Goal: Transaction & Acquisition: Book appointment/travel/reservation

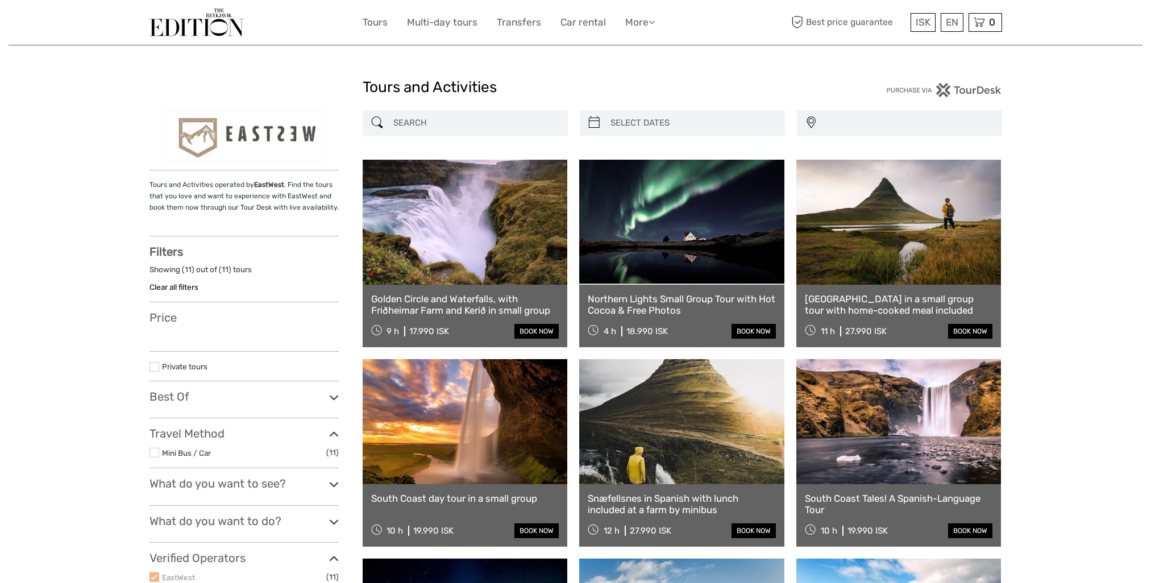
select select
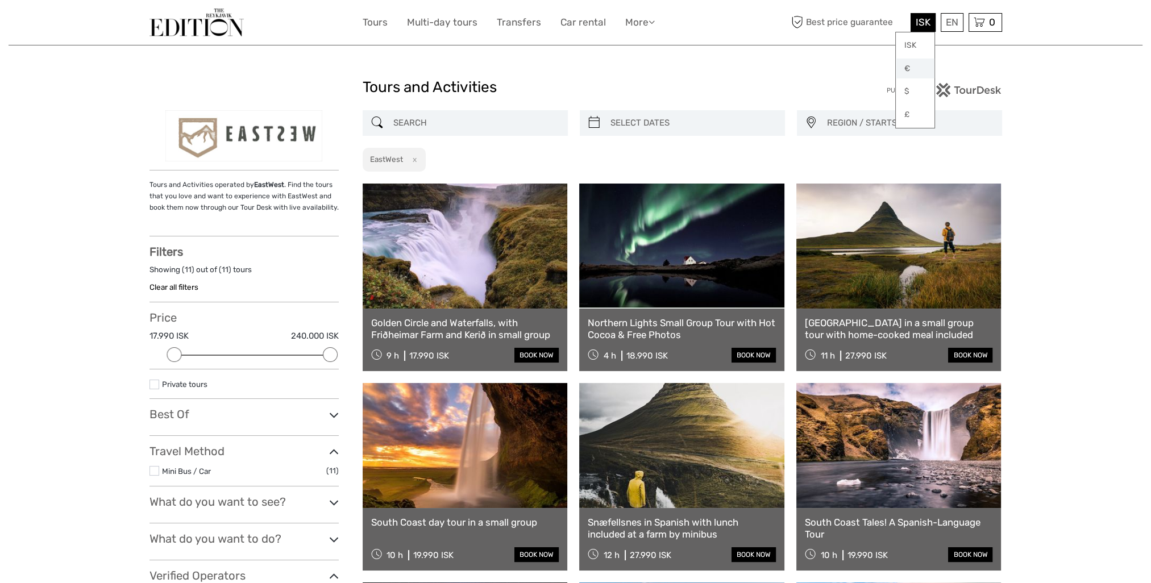
click at [908, 64] on link "€" at bounding box center [914, 69] width 39 height 20
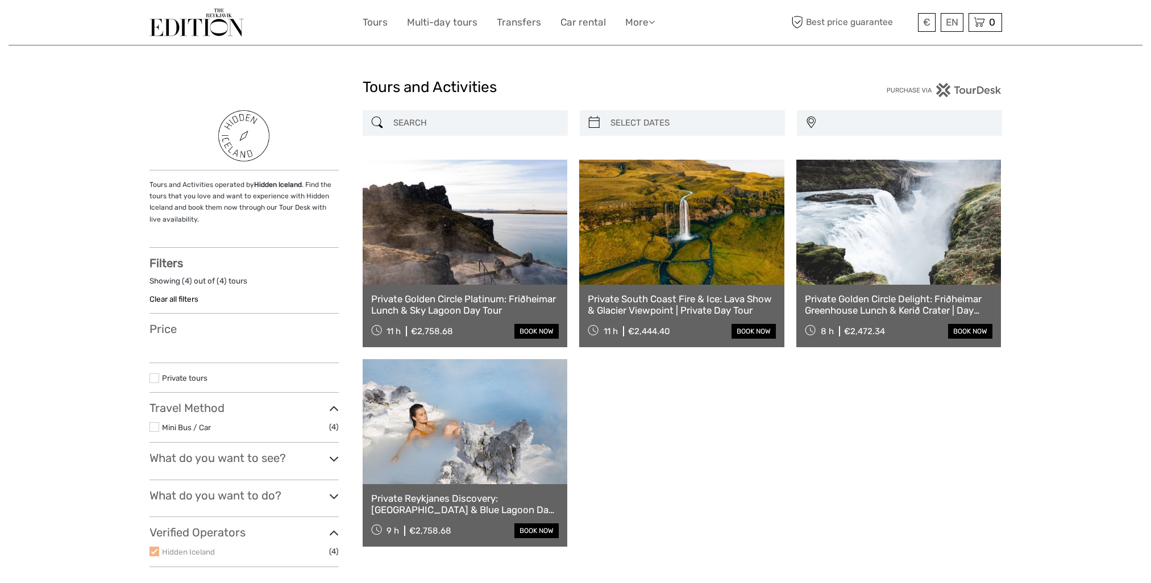
select select
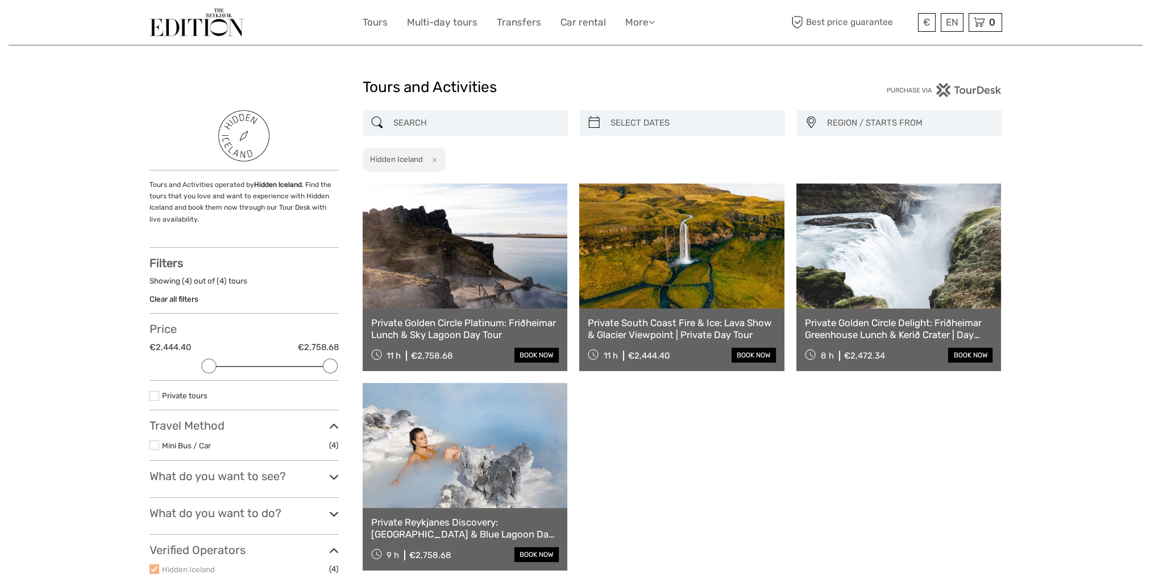
click at [204, 24] on img at bounding box center [196, 23] width 94 height 28
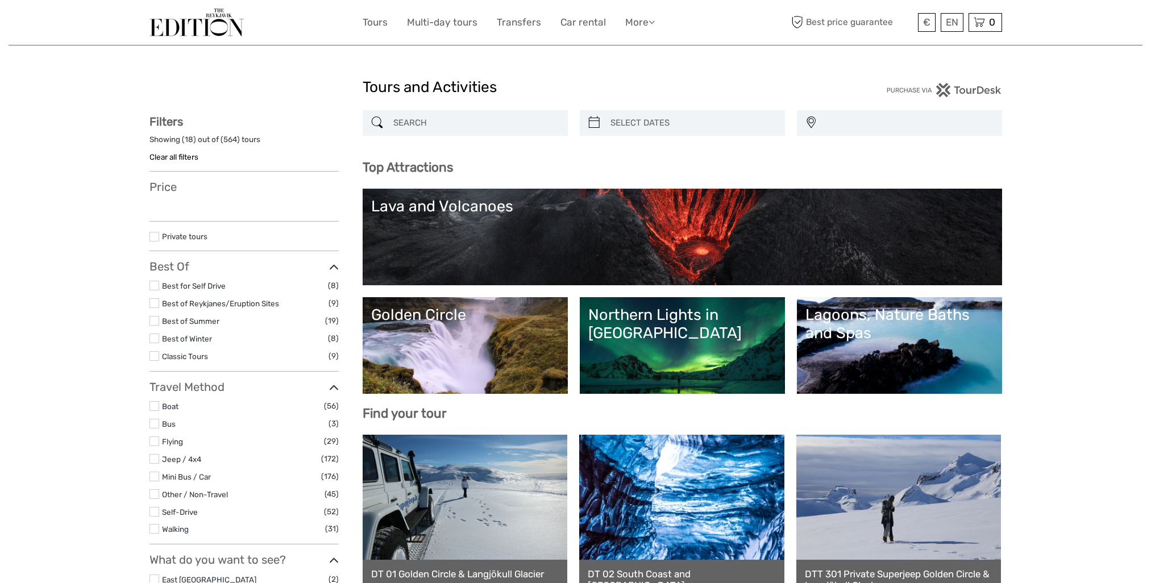
select select
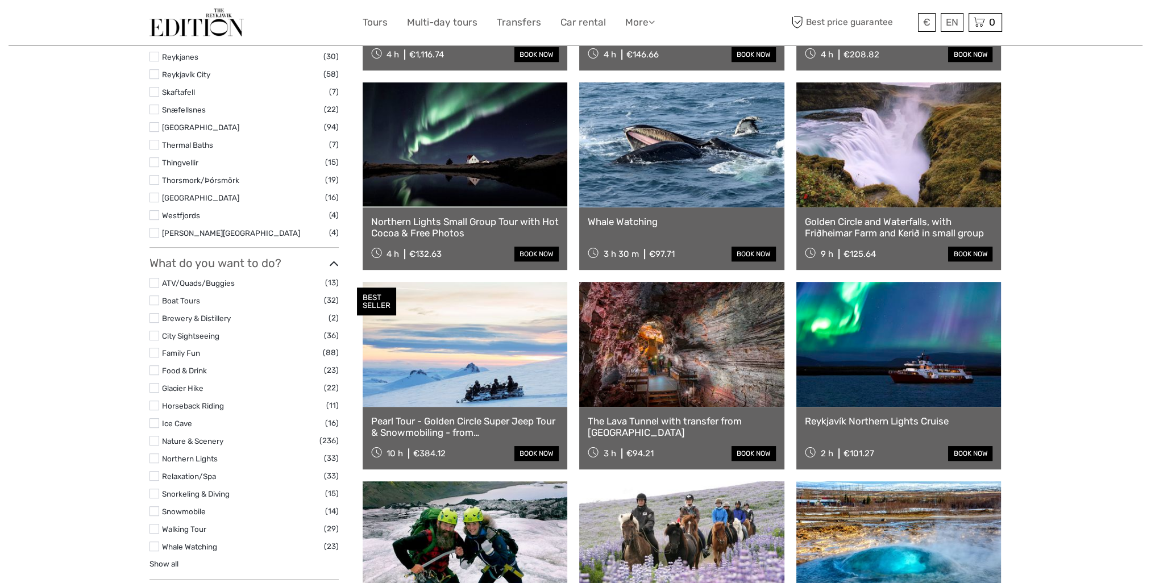
scroll to position [795, 0]
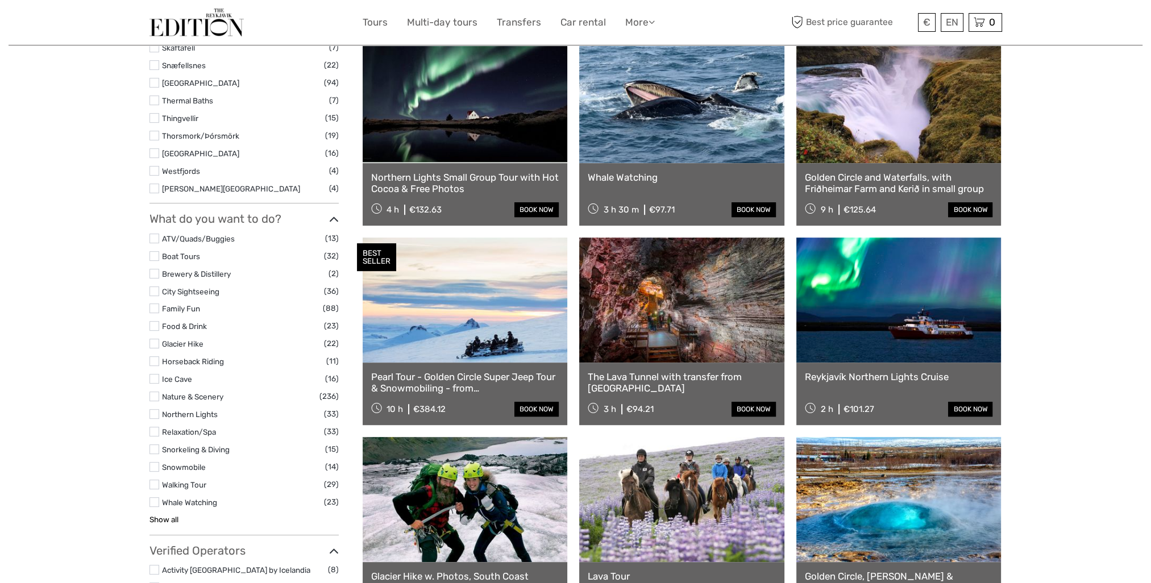
click at [155, 522] on link "Show all" at bounding box center [163, 519] width 29 height 9
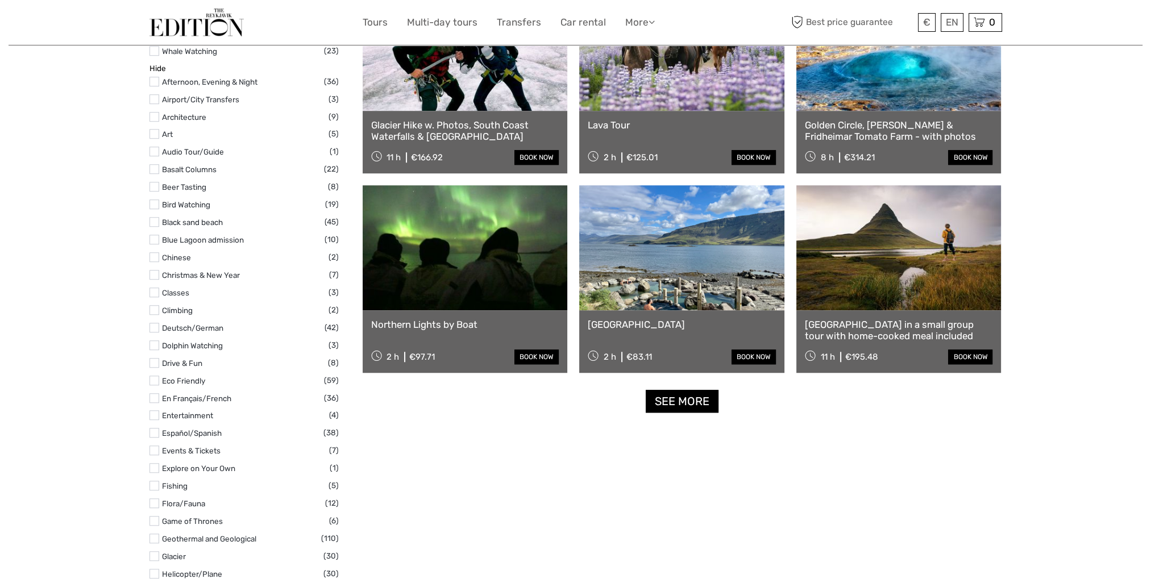
scroll to position [1250, 0]
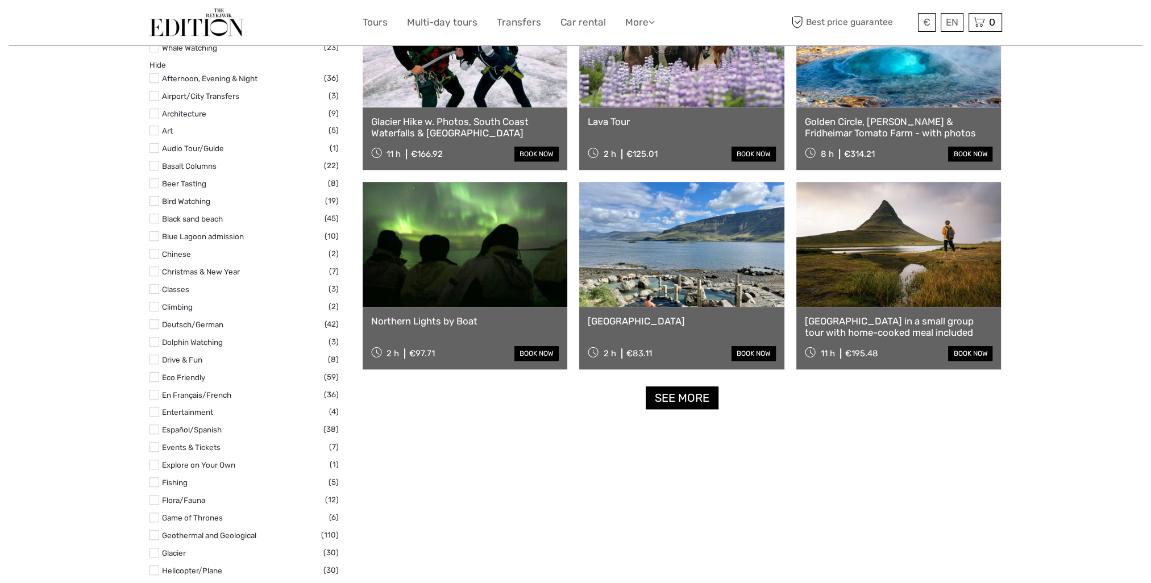
click at [157, 485] on label at bounding box center [154, 482] width 10 height 10
click at [0, 0] on input "checkbox" at bounding box center [0, 0] width 0 height 0
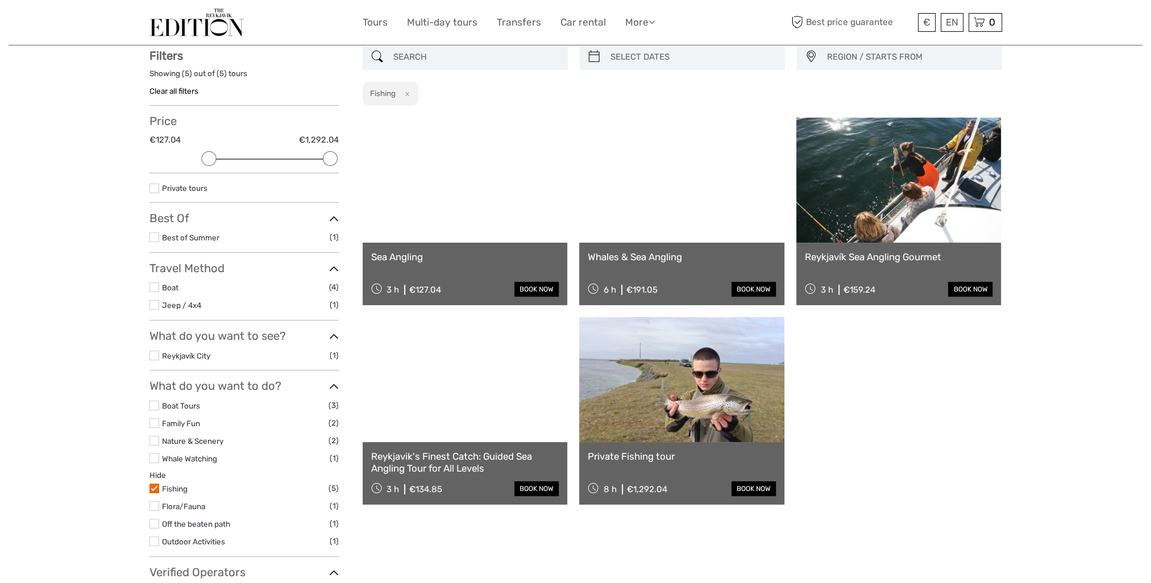
scroll to position [64, 0]
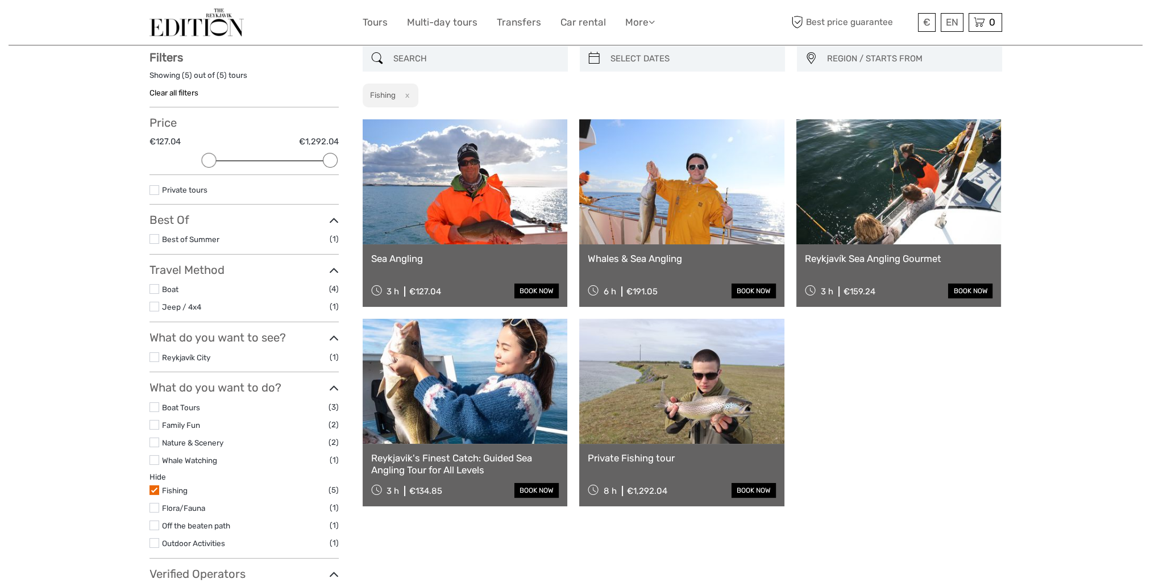
click at [693, 412] on link at bounding box center [681, 381] width 205 height 125
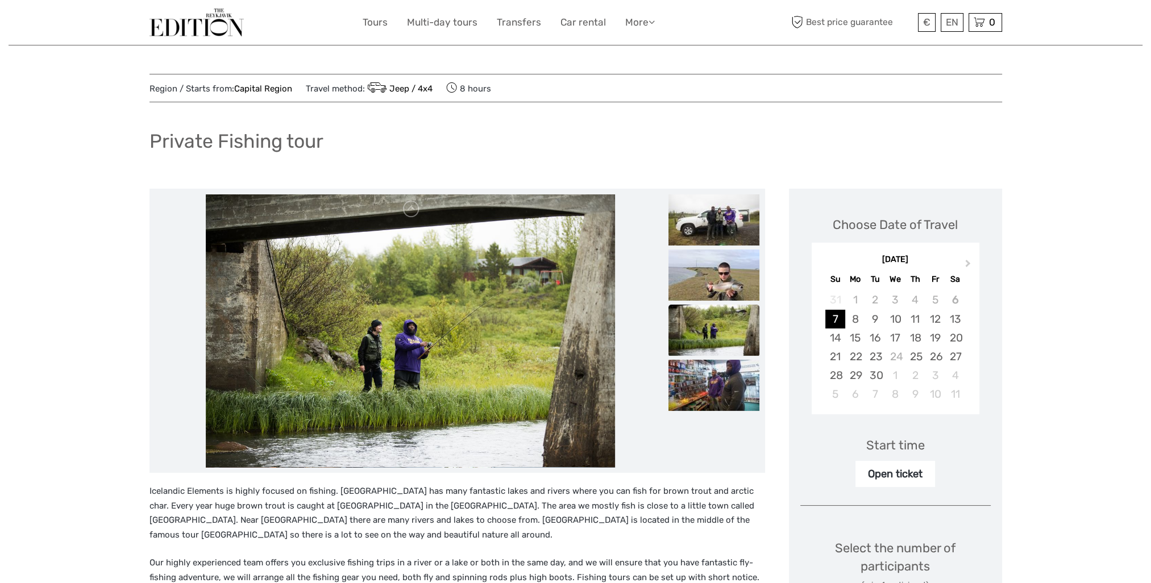
click at [201, 13] on img at bounding box center [196, 23] width 94 height 28
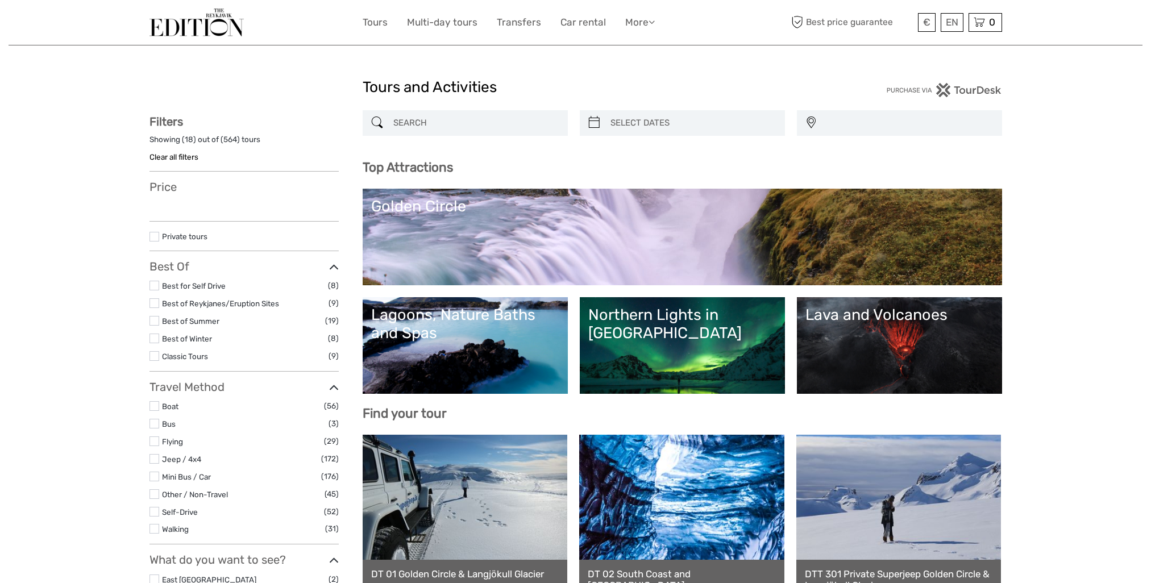
select select
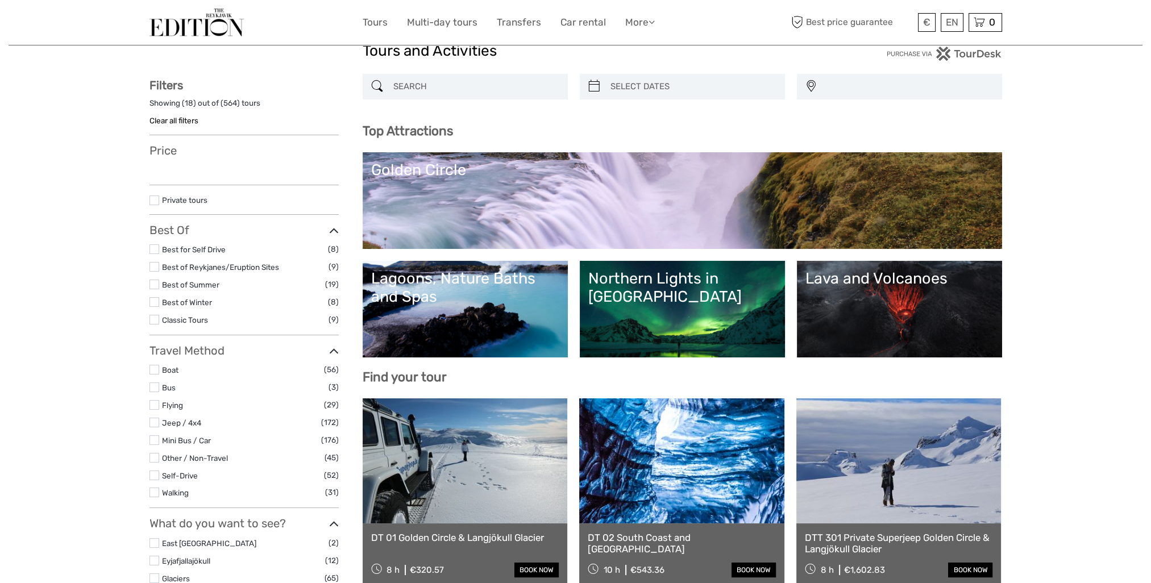
select select
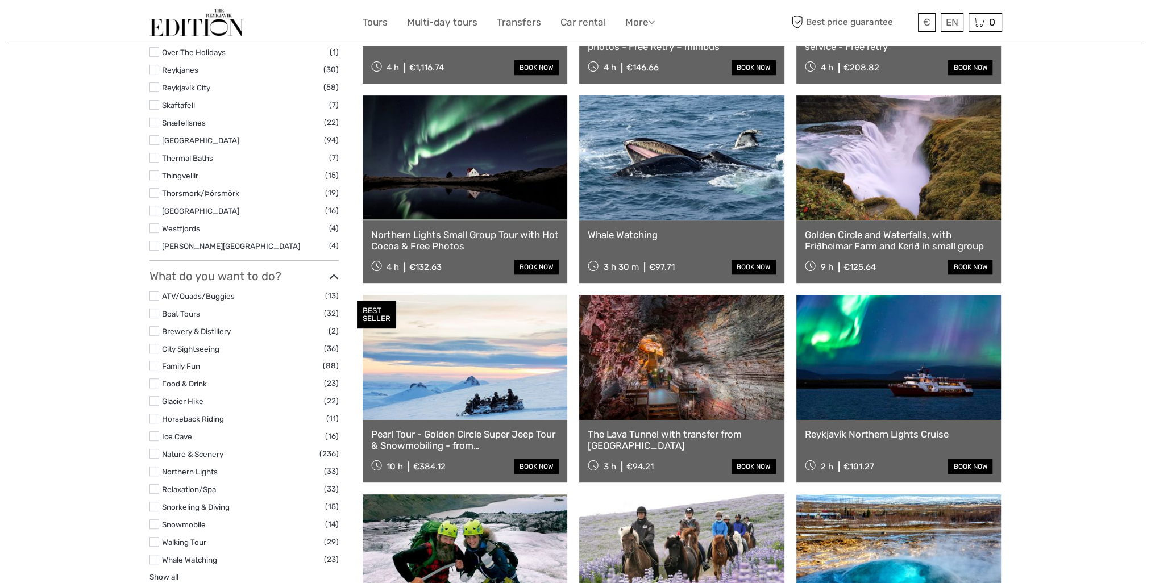
scroll to position [739, 0]
click at [152, 470] on label at bounding box center [154, 471] width 10 height 10
click at [0, 0] on input "checkbox" at bounding box center [0, 0] width 0 height 0
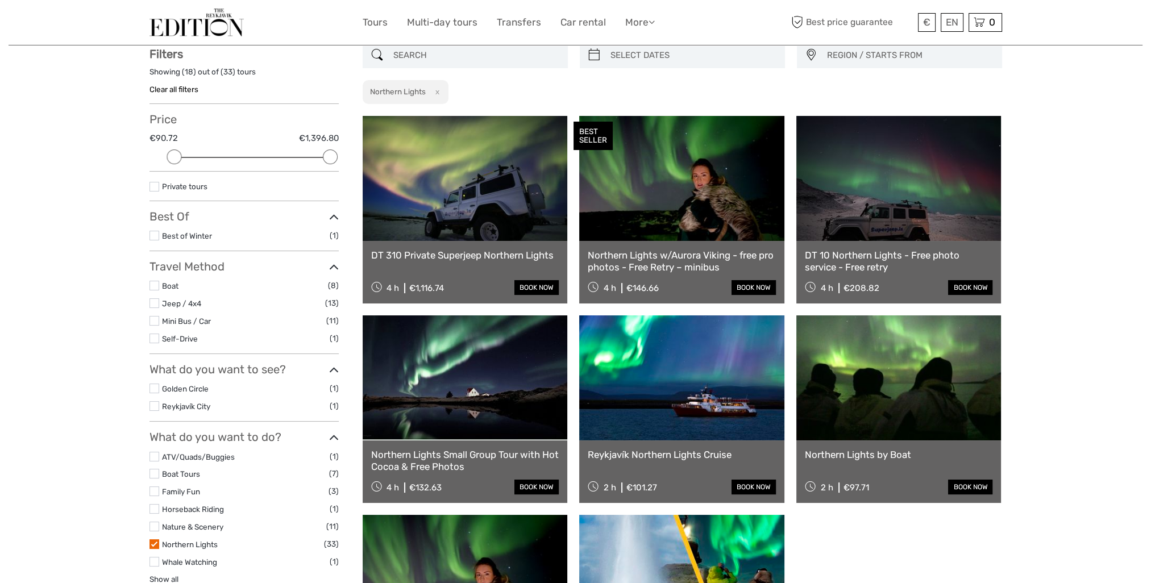
scroll to position [64, 0]
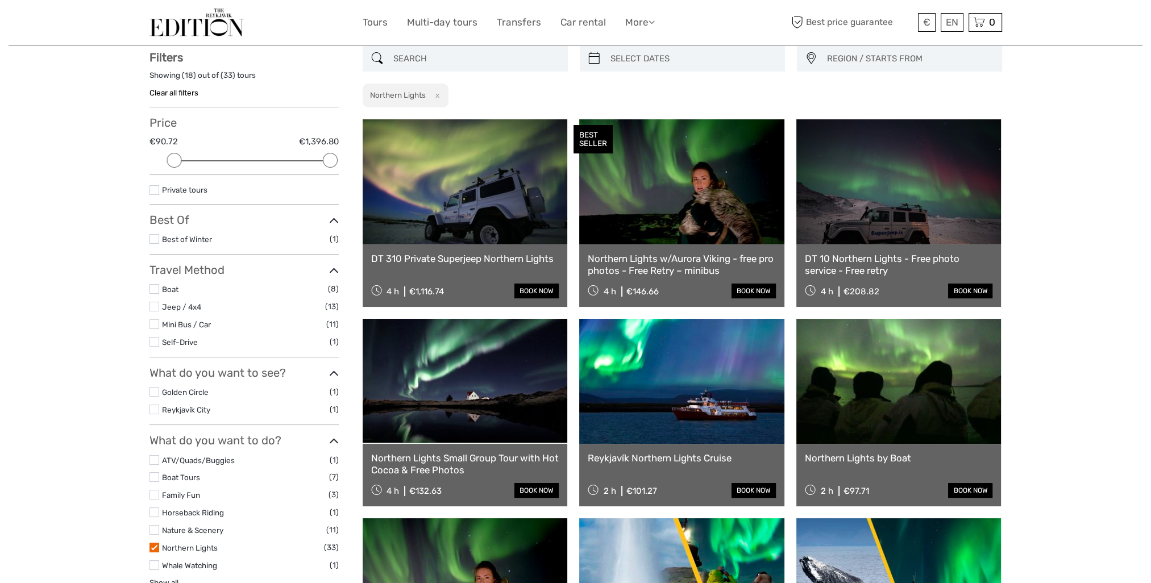
click at [153, 192] on label at bounding box center [154, 190] width 10 height 10
click at [0, 0] on input "checkbox" at bounding box center [0, 0] width 0 height 0
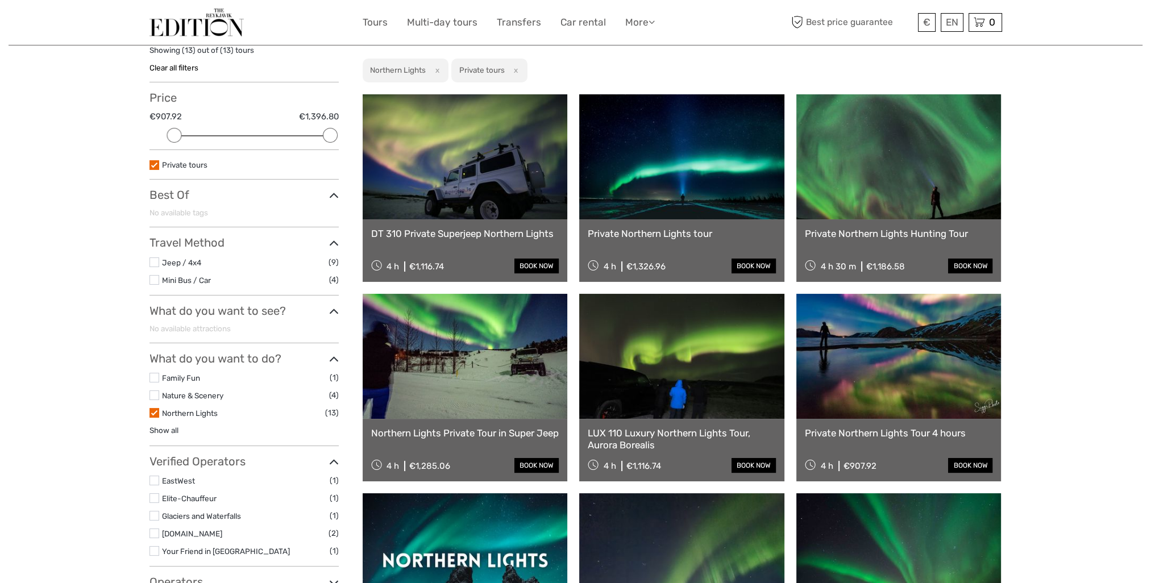
scroll to position [7, 0]
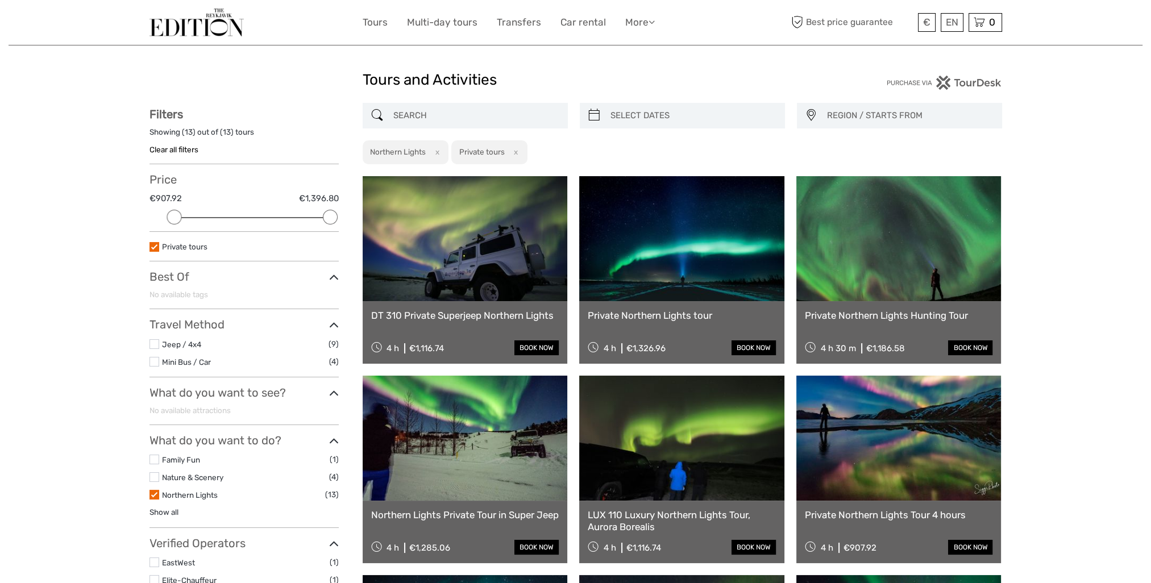
click at [156, 250] on label at bounding box center [154, 247] width 10 height 10
click at [0, 0] on input "checkbox" at bounding box center [0, 0] width 0 height 0
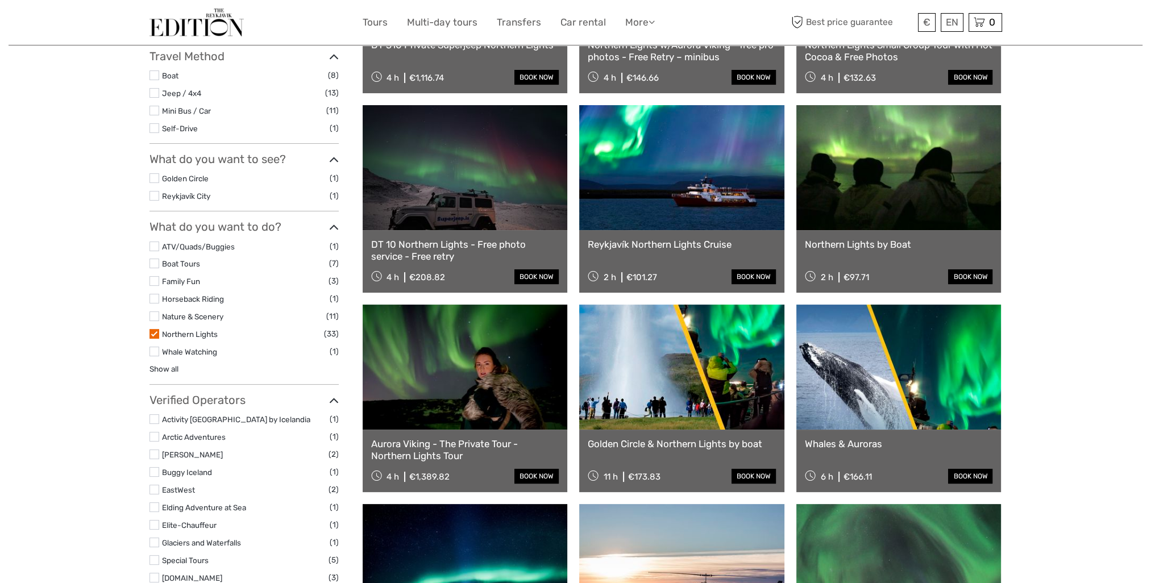
scroll to position [291, 0]
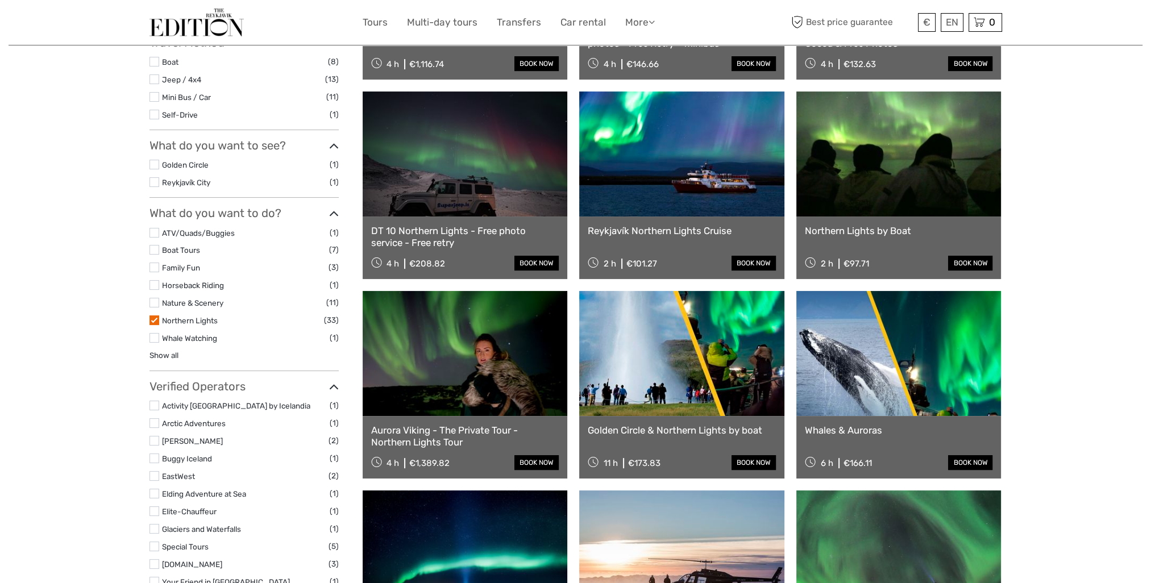
click at [156, 321] on label at bounding box center [154, 320] width 10 height 10
click at [0, 0] on input "checkbox" at bounding box center [0, 0] width 0 height 0
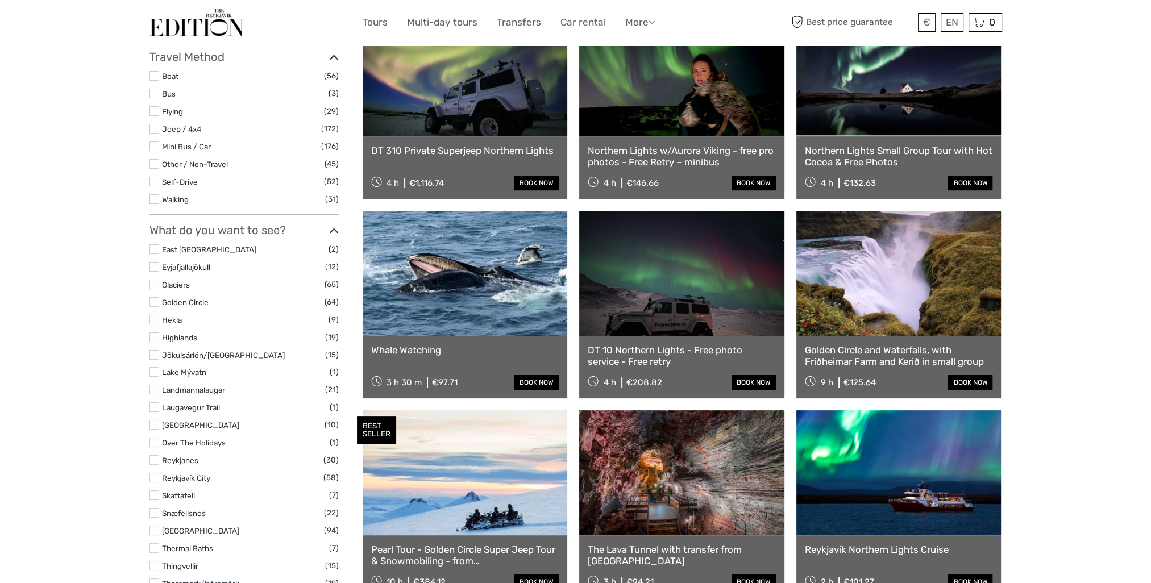
scroll to position [348, 0]
click at [149, 302] on label at bounding box center [154, 302] width 10 height 10
click at [0, 0] on input "checkbox" at bounding box center [0, 0] width 0 height 0
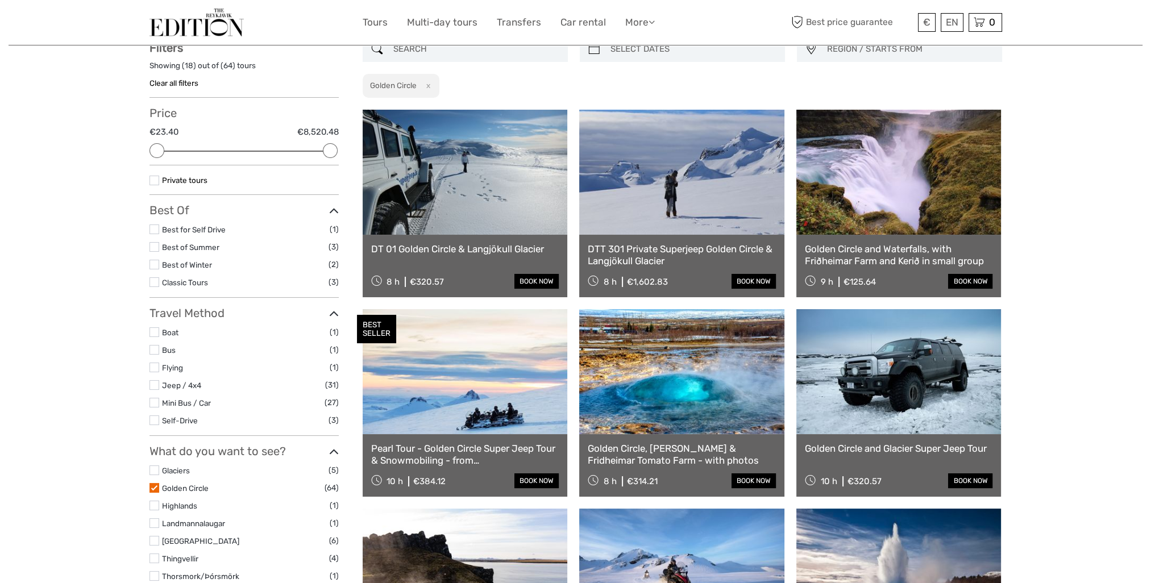
scroll to position [64, 0]
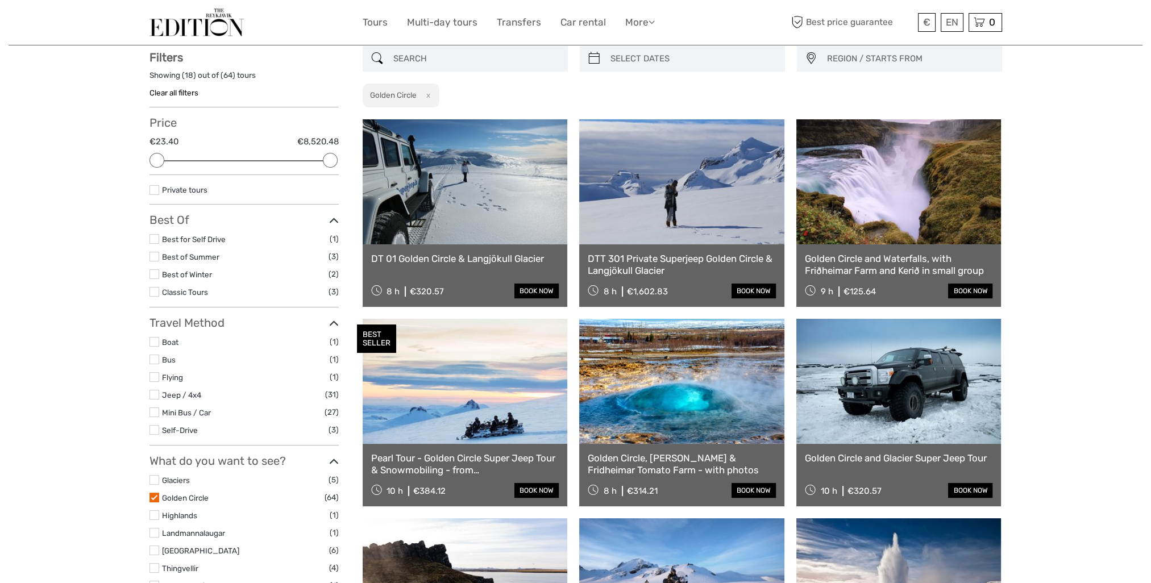
click at [150, 192] on label at bounding box center [154, 190] width 10 height 10
click at [0, 0] on input "checkbox" at bounding box center [0, 0] width 0 height 0
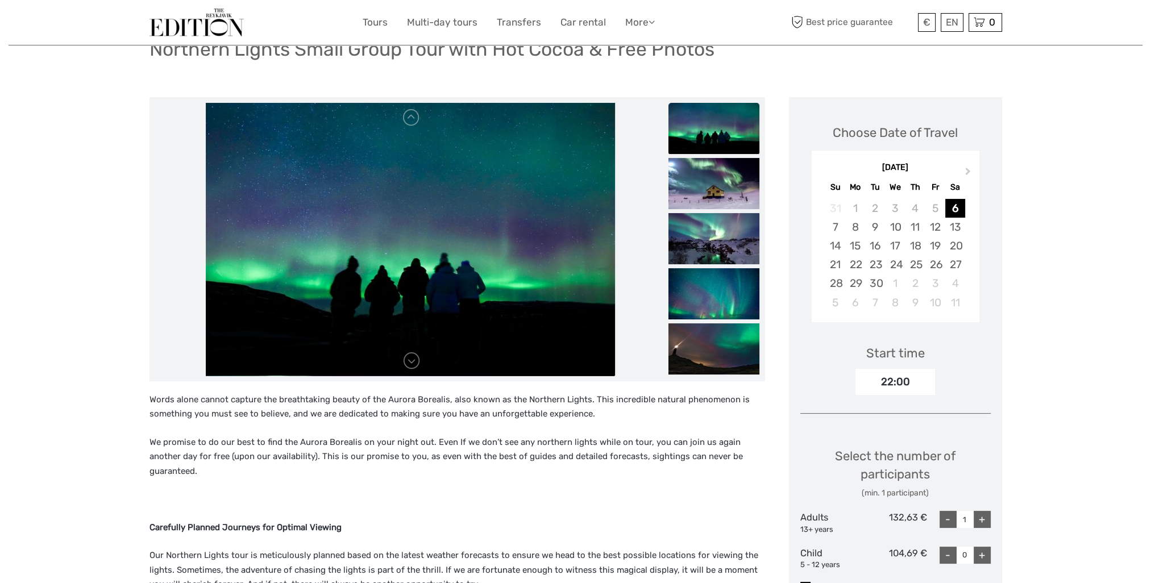
scroll to position [284, 0]
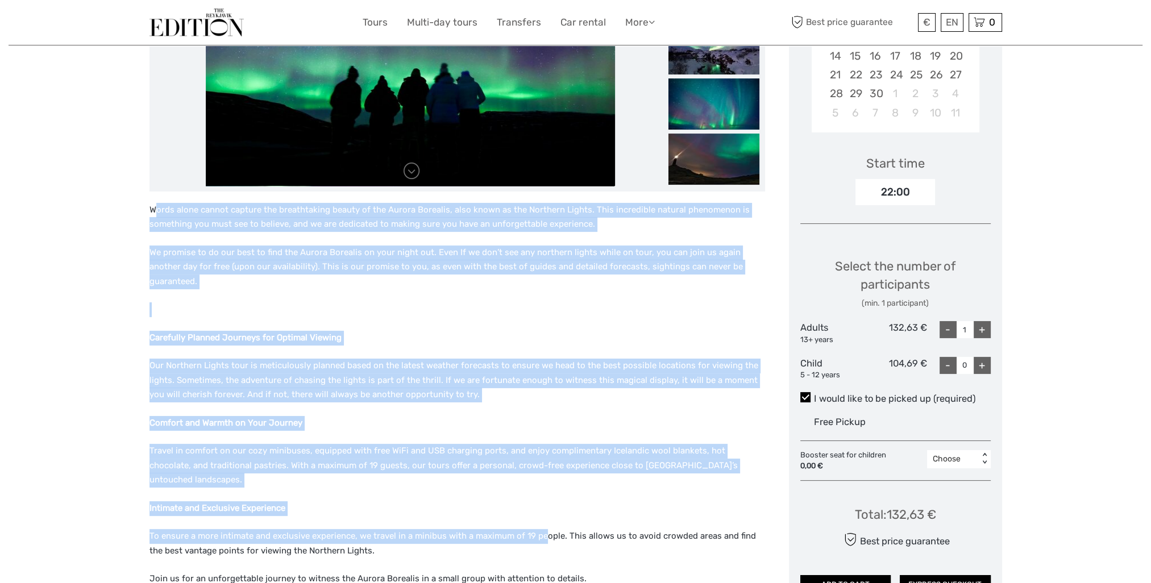
drag, startPoint x: 158, startPoint y: 212, endPoint x: 543, endPoint y: 507, distance: 484.7
click at [543, 507] on div "Words alone cannot capture the breathtaking beauty of the Aurora Borealis, also…" at bounding box center [456, 536] width 615 height 666
drag, startPoint x: 543, startPoint y: 507, endPoint x: 448, endPoint y: 322, distance: 208.1
click at [448, 331] on p "Carefully Planned Journeys for Optimal Viewing" at bounding box center [456, 338] width 615 height 15
click at [432, 302] on p at bounding box center [456, 309] width 615 height 15
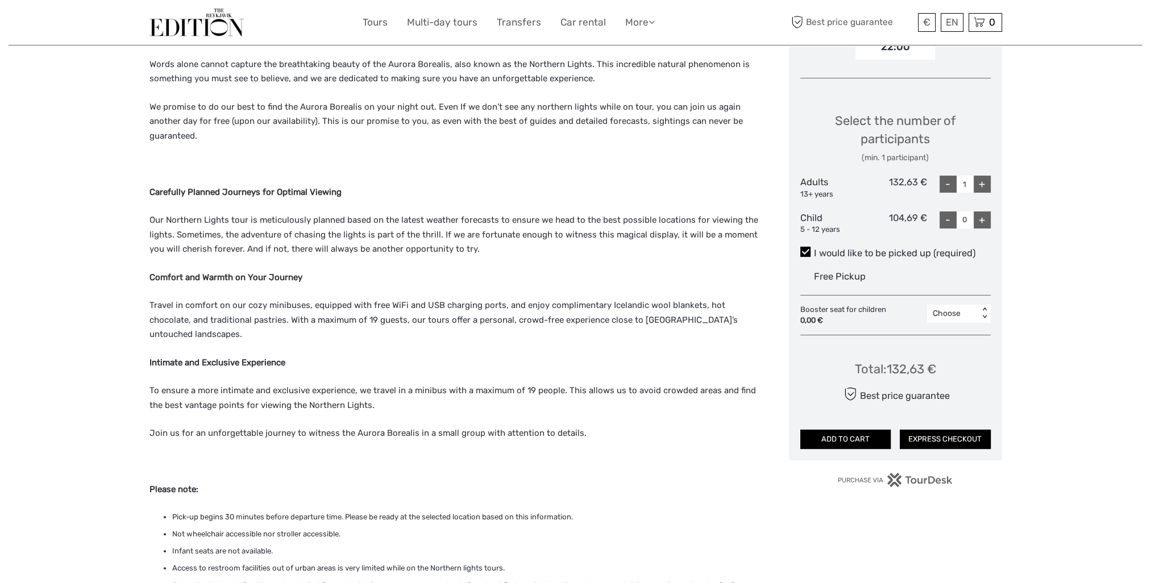
scroll to position [455, 0]
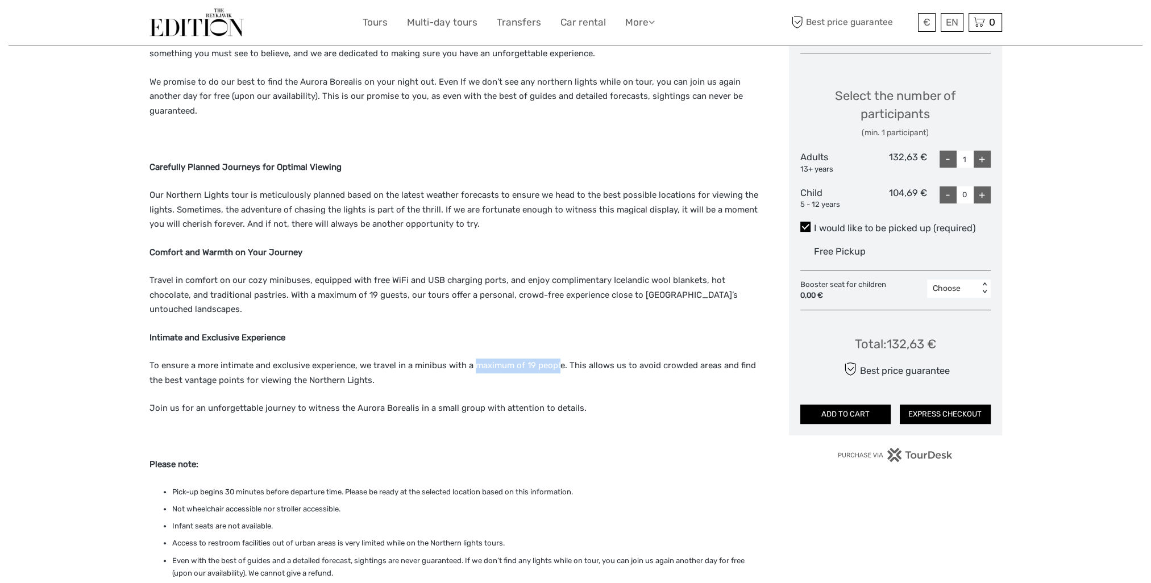
drag, startPoint x: 471, startPoint y: 340, endPoint x: 557, endPoint y: 342, distance: 85.8
click at [557, 359] on p "To ensure a more intimate and exclusive experience, we travel in a minibus with…" at bounding box center [456, 373] width 615 height 29
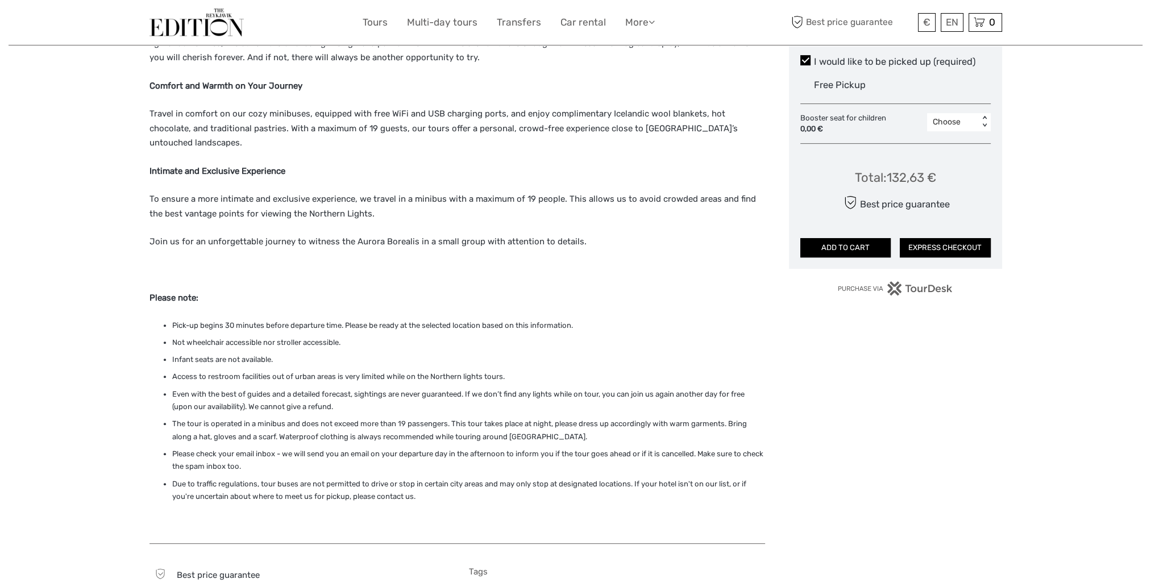
scroll to position [625, 0]
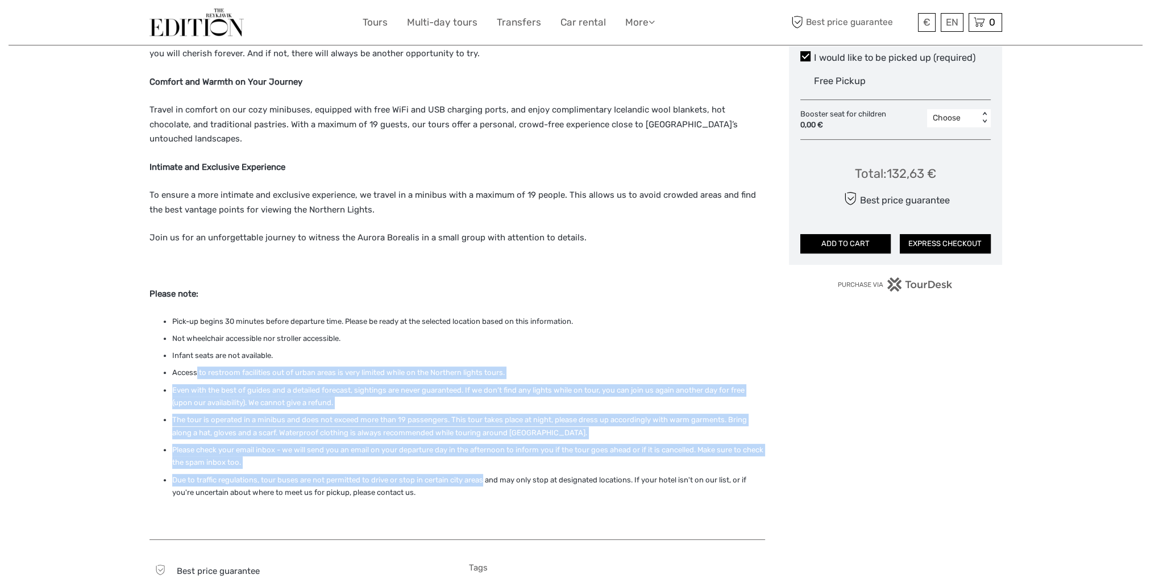
drag, startPoint x: 197, startPoint y: 346, endPoint x: 484, endPoint y: 440, distance: 302.6
click at [484, 440] on ul "Pick-up begins 30 minutes before departure time. Please be ready at the selecte…" at bounding box center [456, 407] width 615 height 184
click at [140, 391] on div "Region / Starts from: Capital Region Travel method: Mini Bus / Car Category: No…" at bounding box center [575, 493] width 1133 height 2236
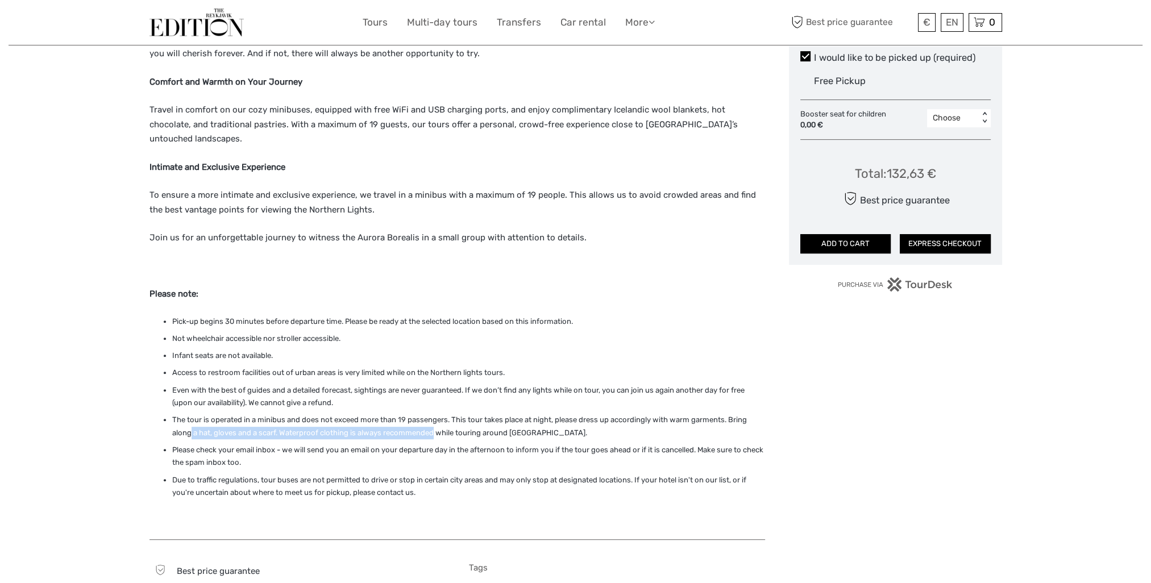
drag, startPoint x: 190, startPoint y: 400, endPoint x: 432, endPoint y: 398, distance: 242.0
click at [432, 414] on li "The tour is operated in a minibus and does not exceed more than 19 passengers. …" at bounding box center [468, 427] width 593 height 26
click at [664, 444] on li "Please check your email inbox - we will send you an email on your departure day…" at bounding box center [468, 457] width 593 height 26
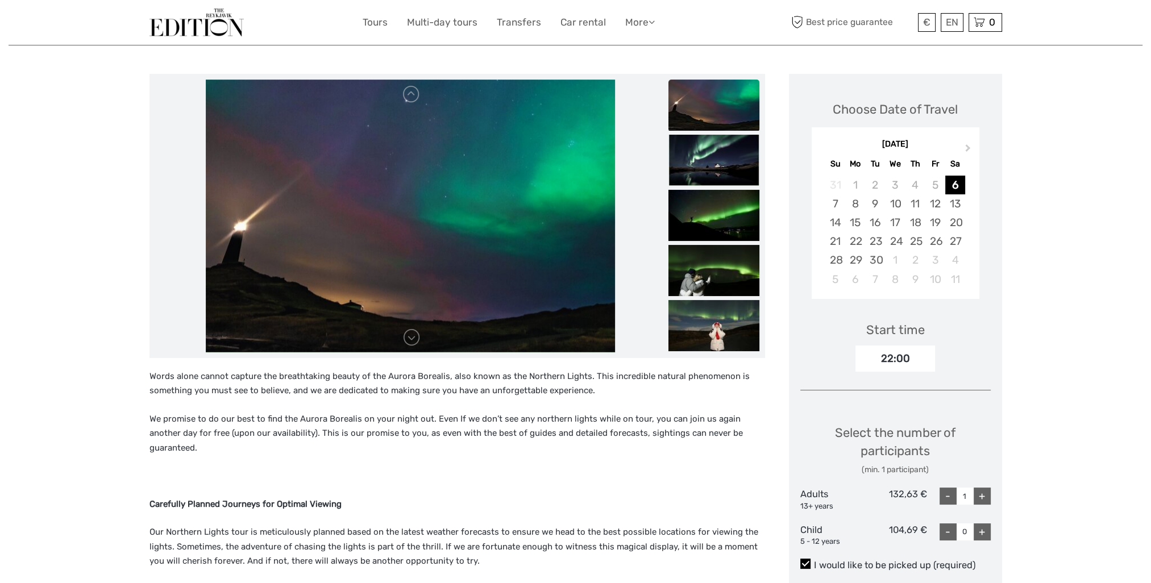
scroll to position [114, 0]
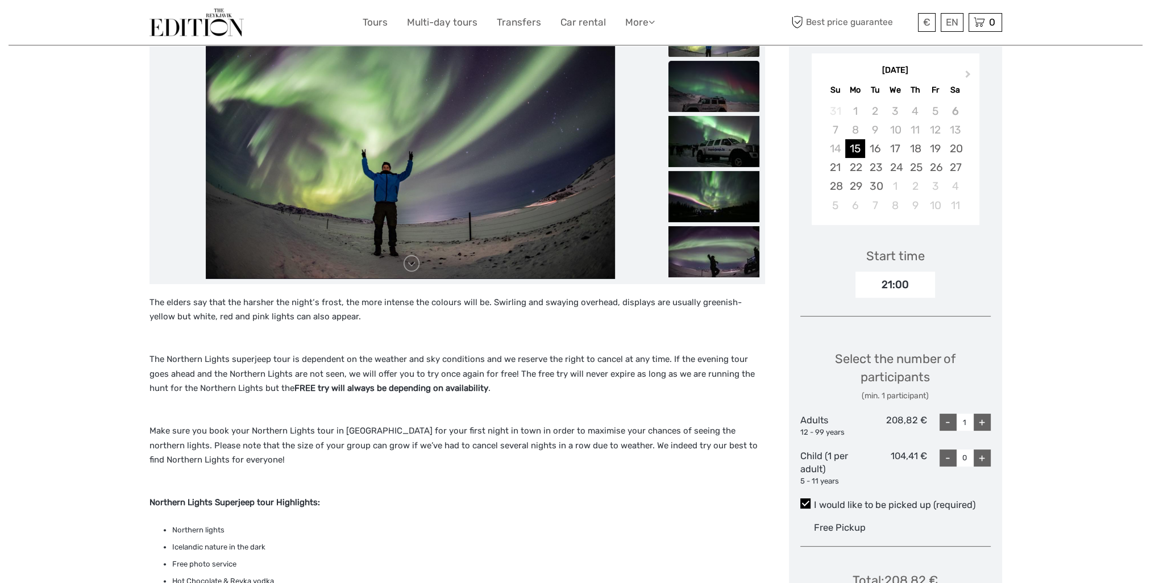
scroll to position [57, 0]
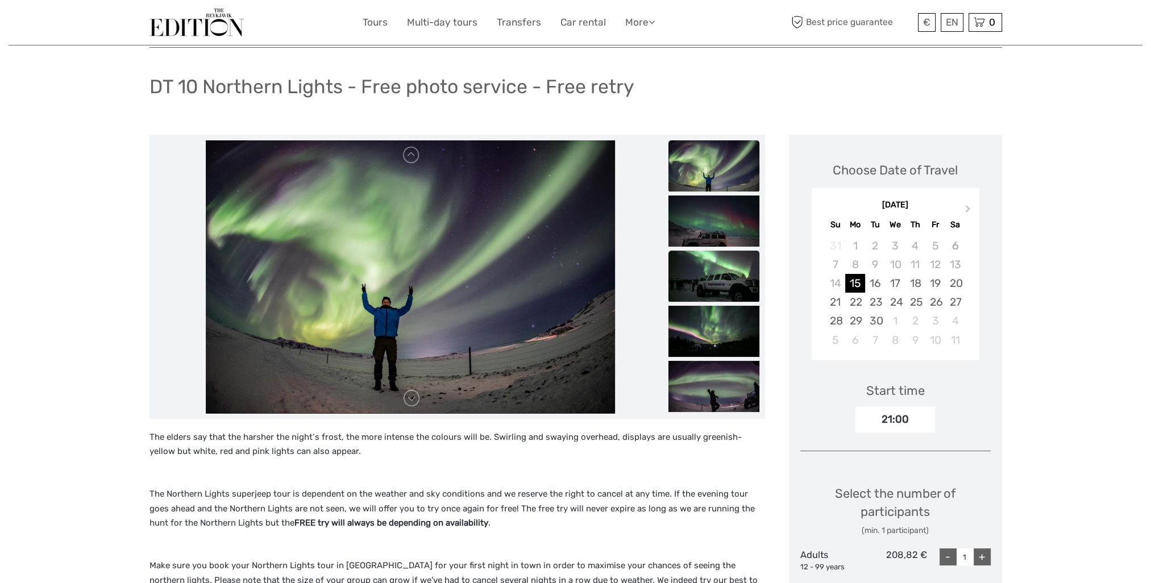
click at [723, 293] on img at bounding box center [713, 276] width 91 height 51
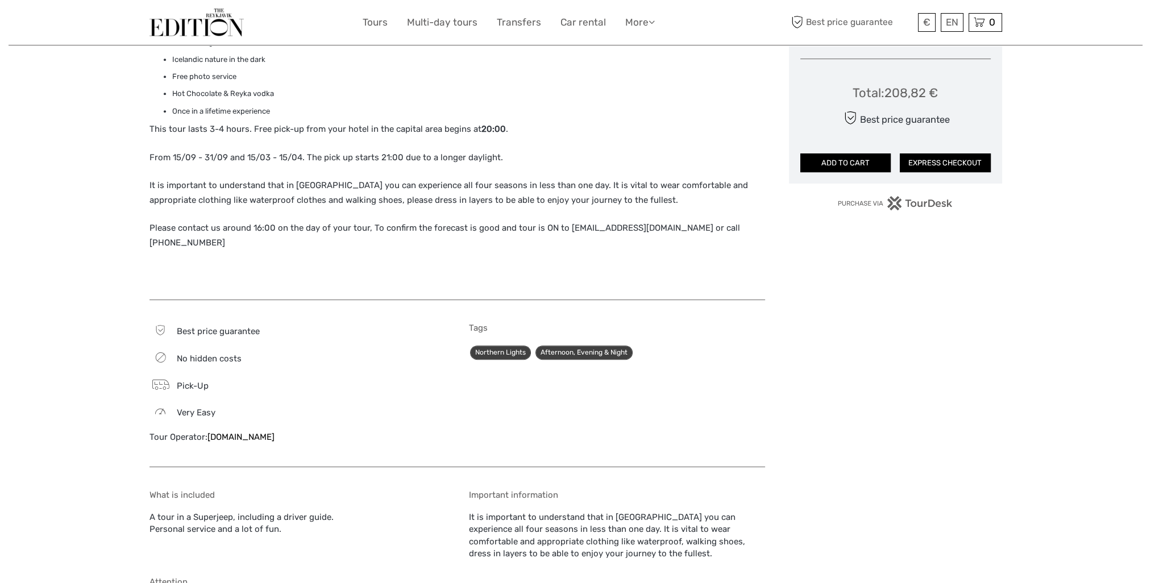
scroll to position [682, 0]
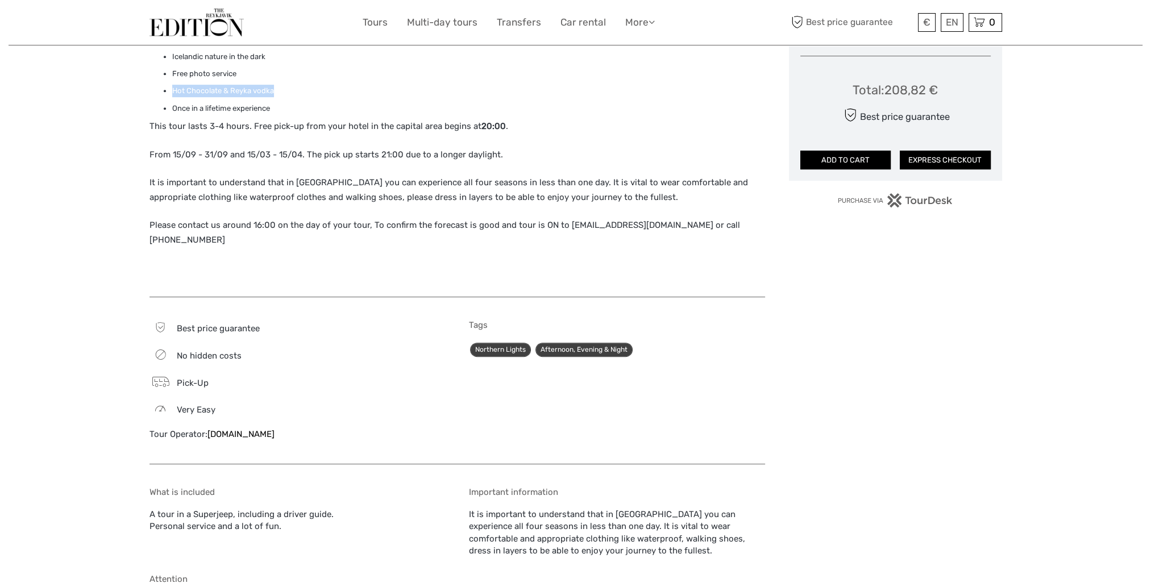
drag, startPoint x: 283, startPoint y: 93, endPoint x: 168, endPoint y: 96, distance: 114.8
click at [168, 96] on ul "Northern lights Icelandic nature in the dark Free photo service Hot Chocolate &…" at bounding box center [456, 75] width 615 height 82
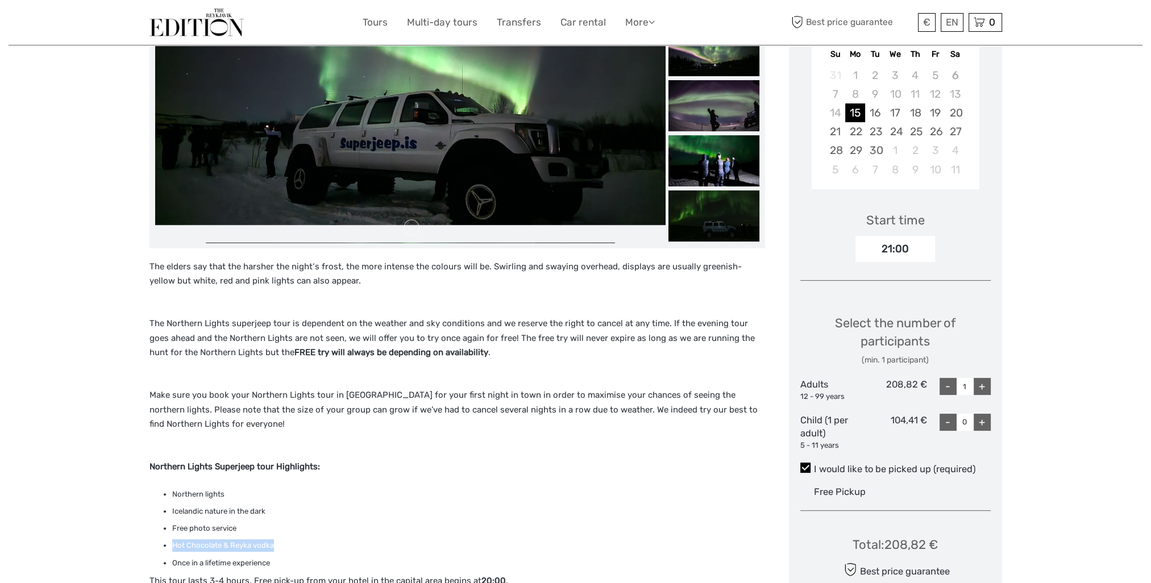
scroll to position [0, 0]
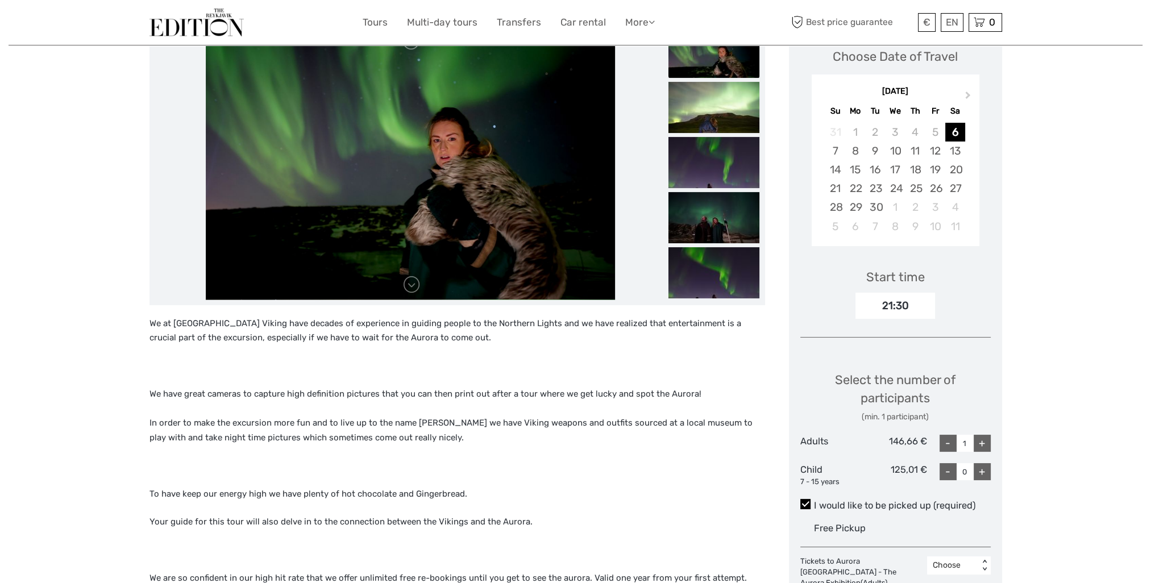
scroll to position [682, 0]
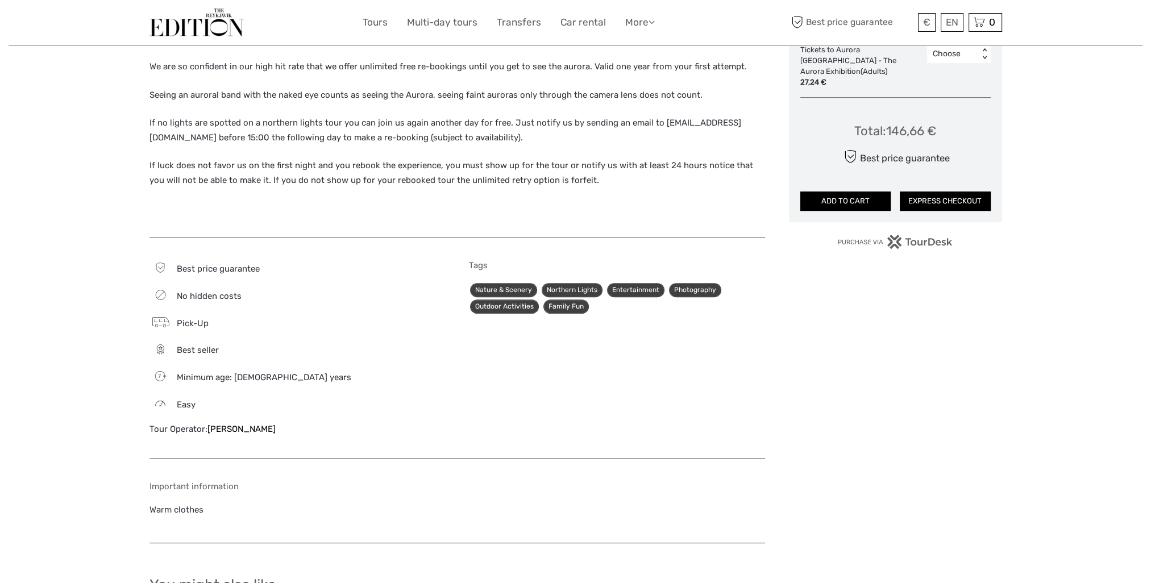
drag, startPoint x: 202, startPoint y: 433, endPoint x: 298, endPoint y: 434, distance: 95.5
click at [298, 434] on div "Tour Operator: [PERSON_NAME]" at bounding box center [297, 429] width 296 height 12
drag, startPoint x: 298, startPoint y: 434, endPoint x: 369, endPoint y: 437, distance: 71.1
click at [369, 437] on div "Best price guarantee No hidden costs Pick-Up Best seller 7 Minimum age: [DEMOGR…" at bounding box center [297, 353] width 296 height 186
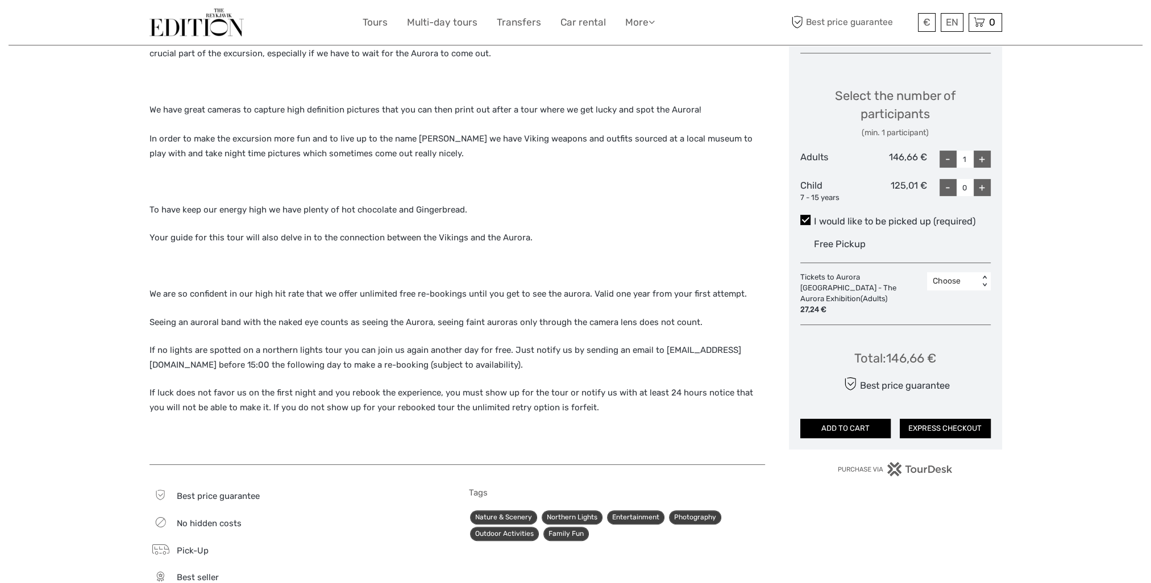
scroll to position [455, 0]
